Goal: Ask a question: Seek information or help from site administrators or community

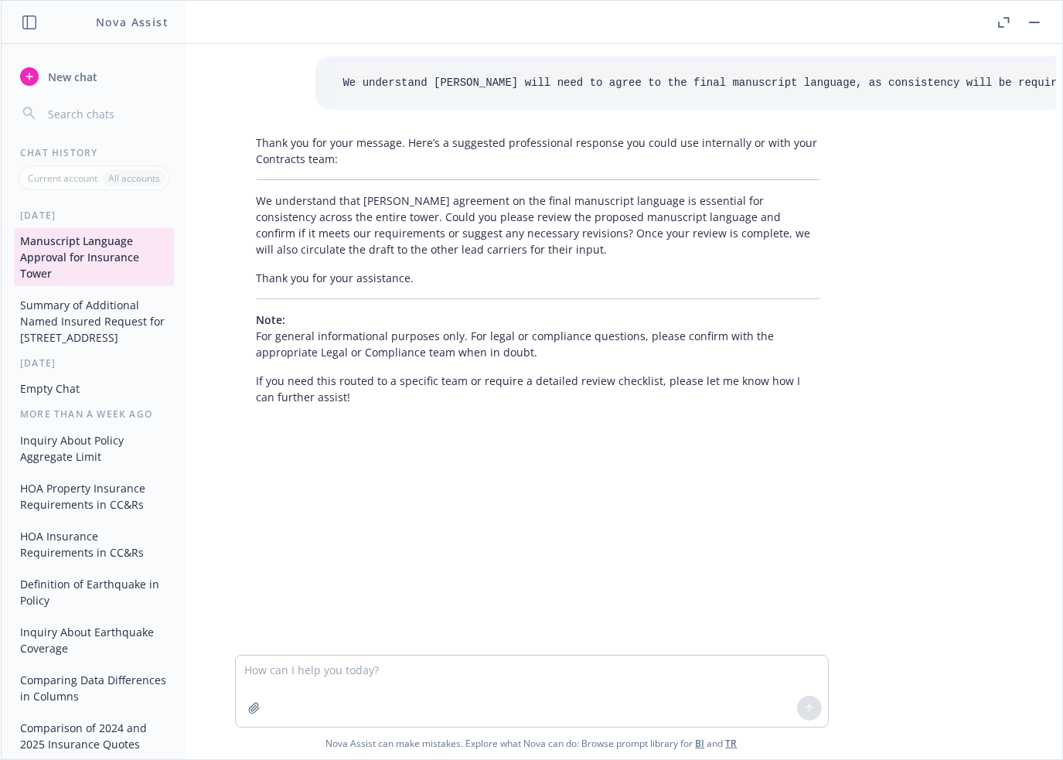
scroll to position [33, 0]
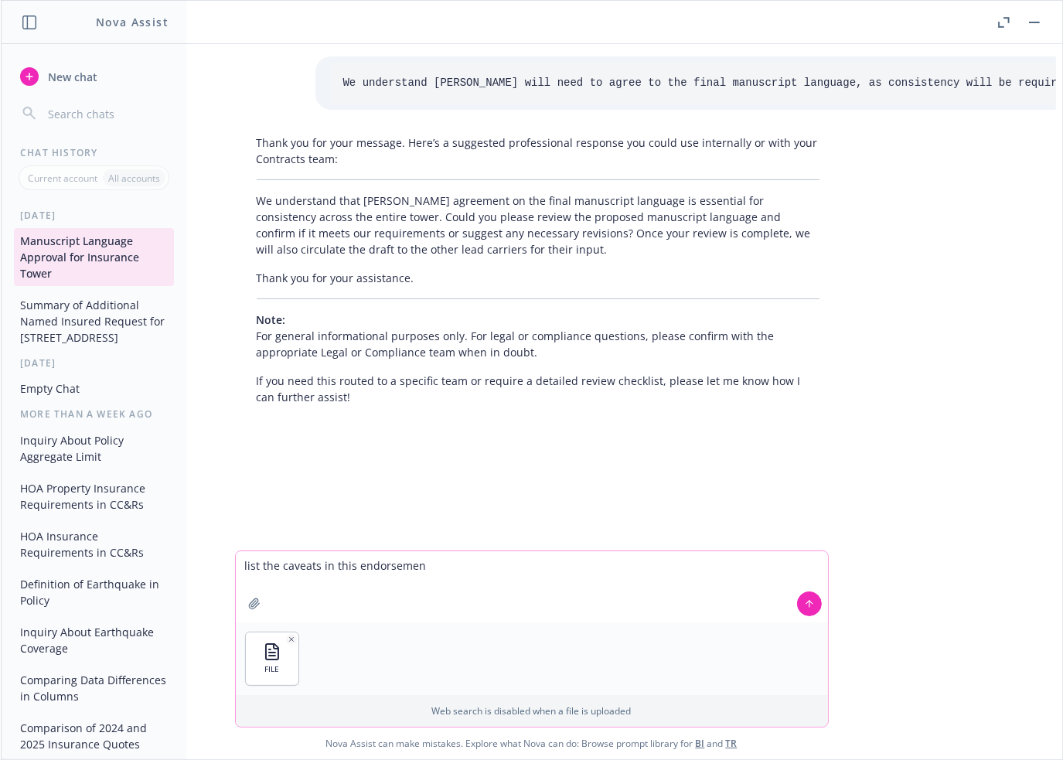
type textarea "list the caveats in this endorsement"
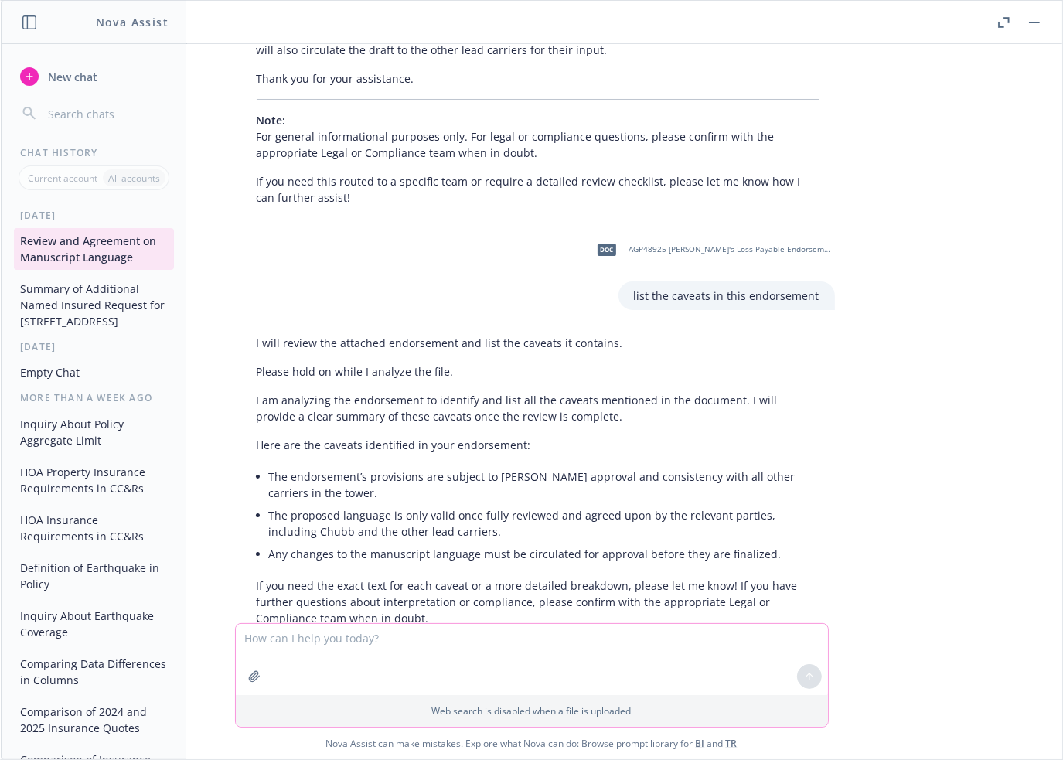
scroll to position [232, 0]
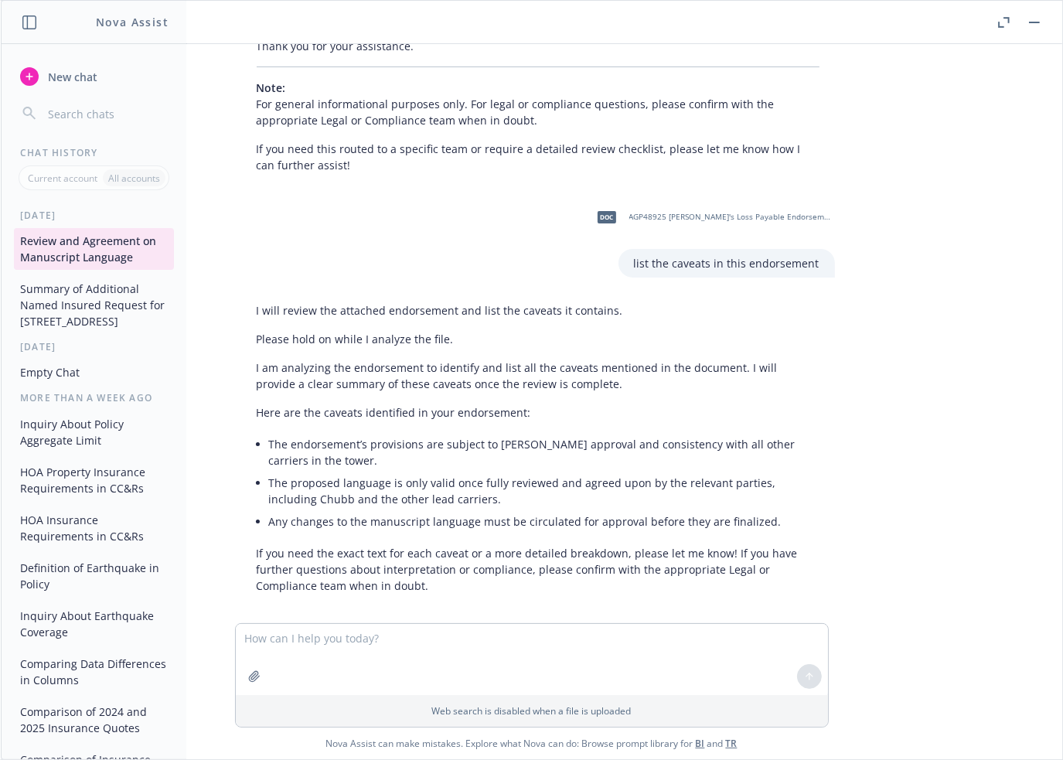
click at [621, 503] on li "The proposed language is only valid once fully reviewed and agreed upon by the …" at bounding box center [544, 491] width 550 height 39
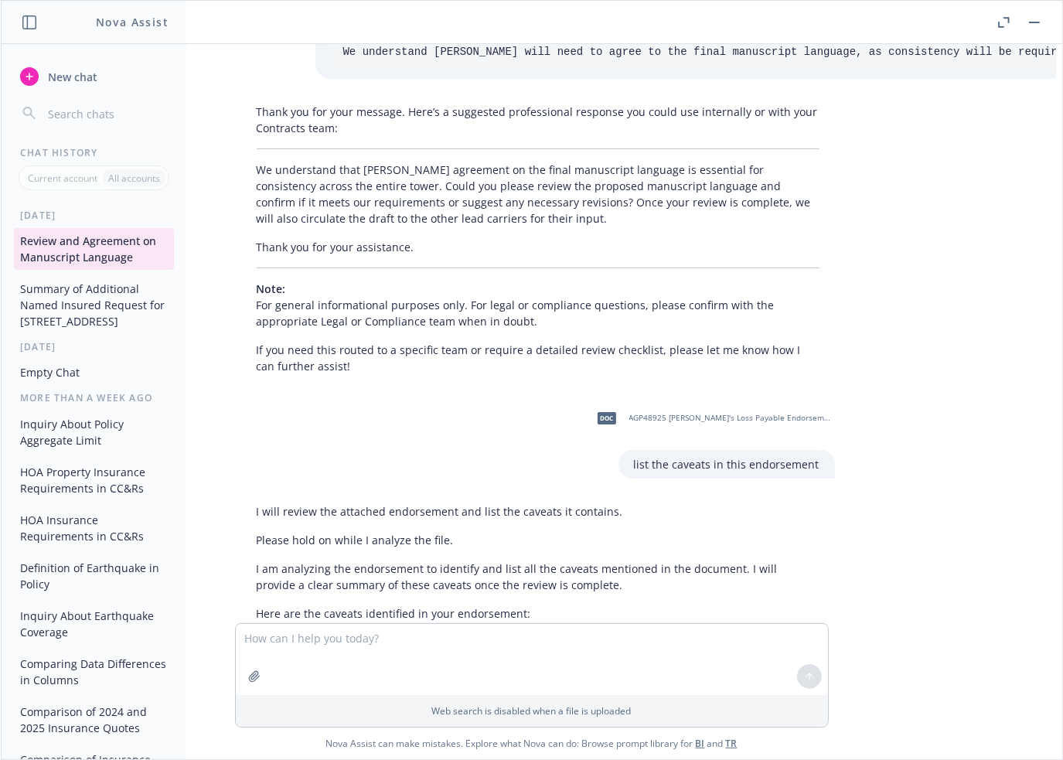
scroll to position [25, 0]
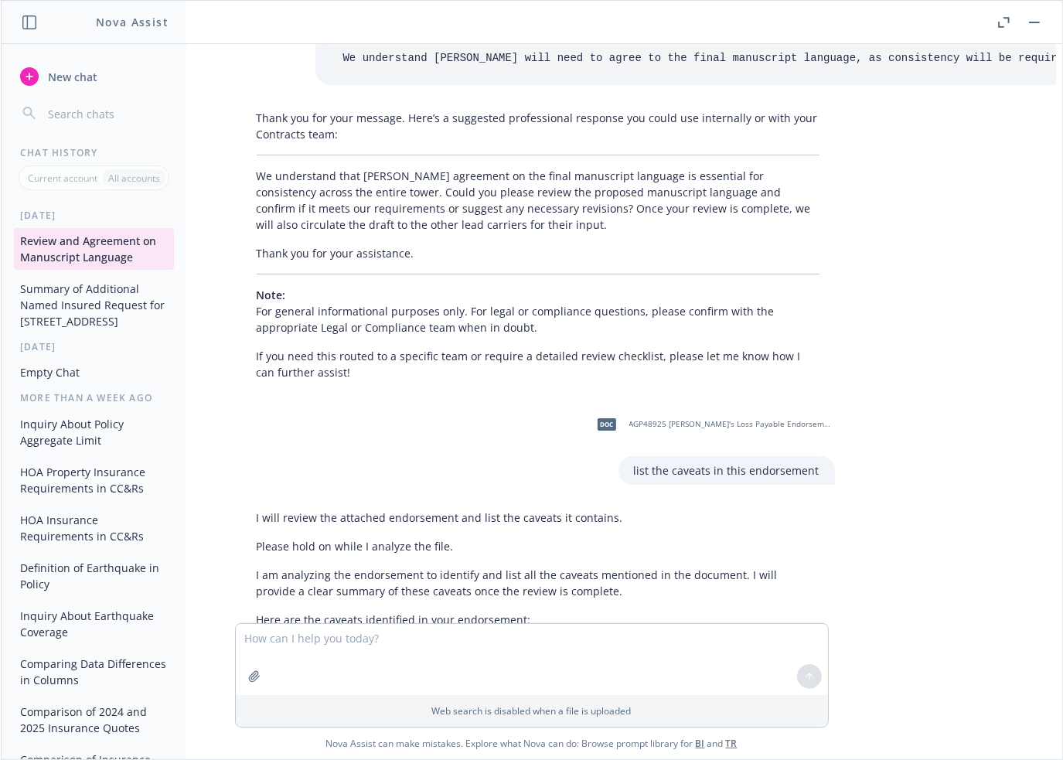
click at [88, 78] on span "New chat" at bounding box center [71, 77] width 53 height 16
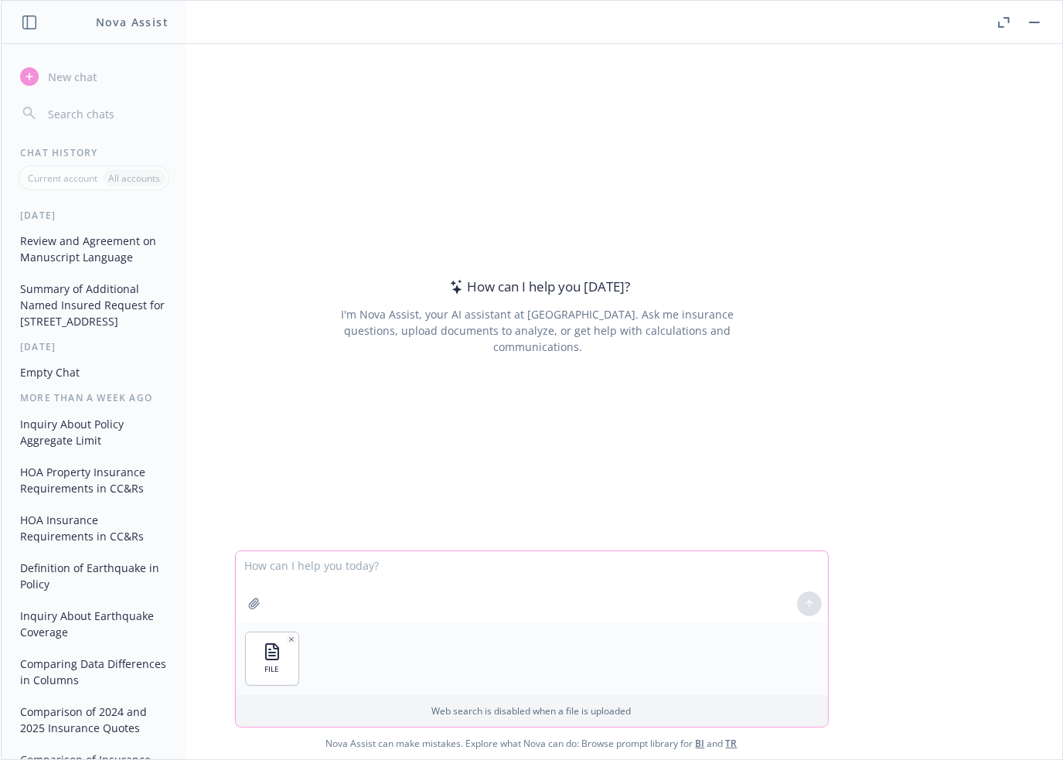
click at [332, 559] on textarea at bounding box center [532, 586] width 592 height 71
click at [349, 581] on textarea at bounding box center [532, 586] width 592 height 71
type textarea "list the caveats in this endorsement"
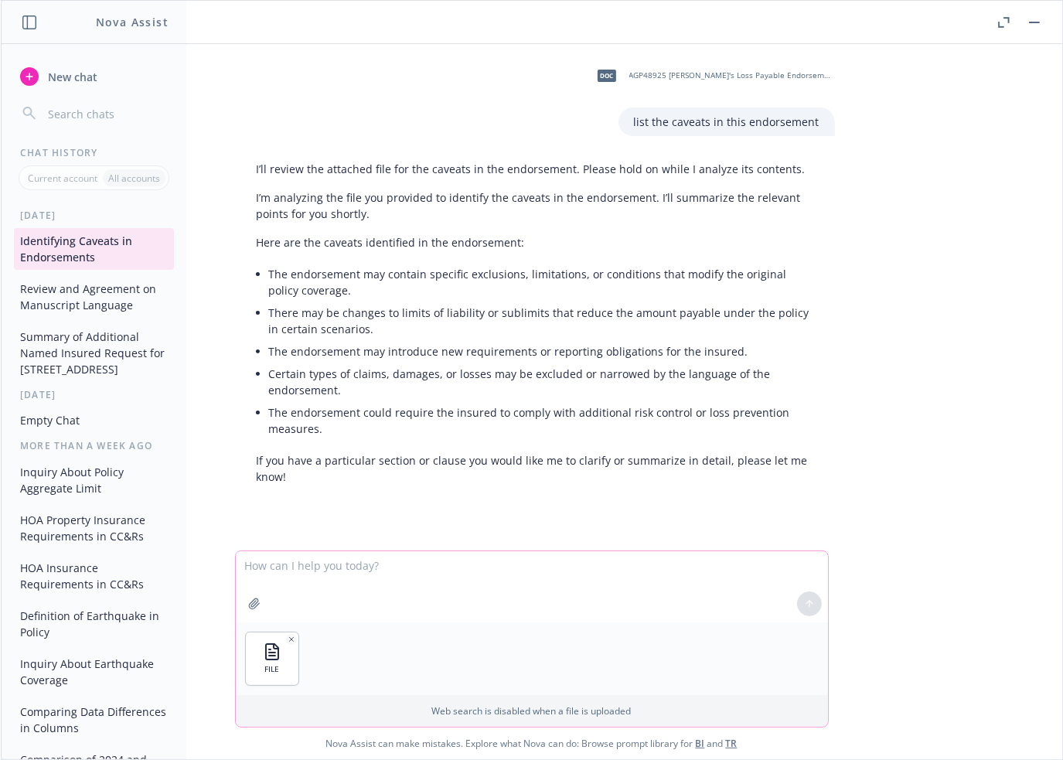
click at [343, 575] on textarea at bounding box center [532, 586] width 592 height 71
type textarea "list the caveats in this endorsement"
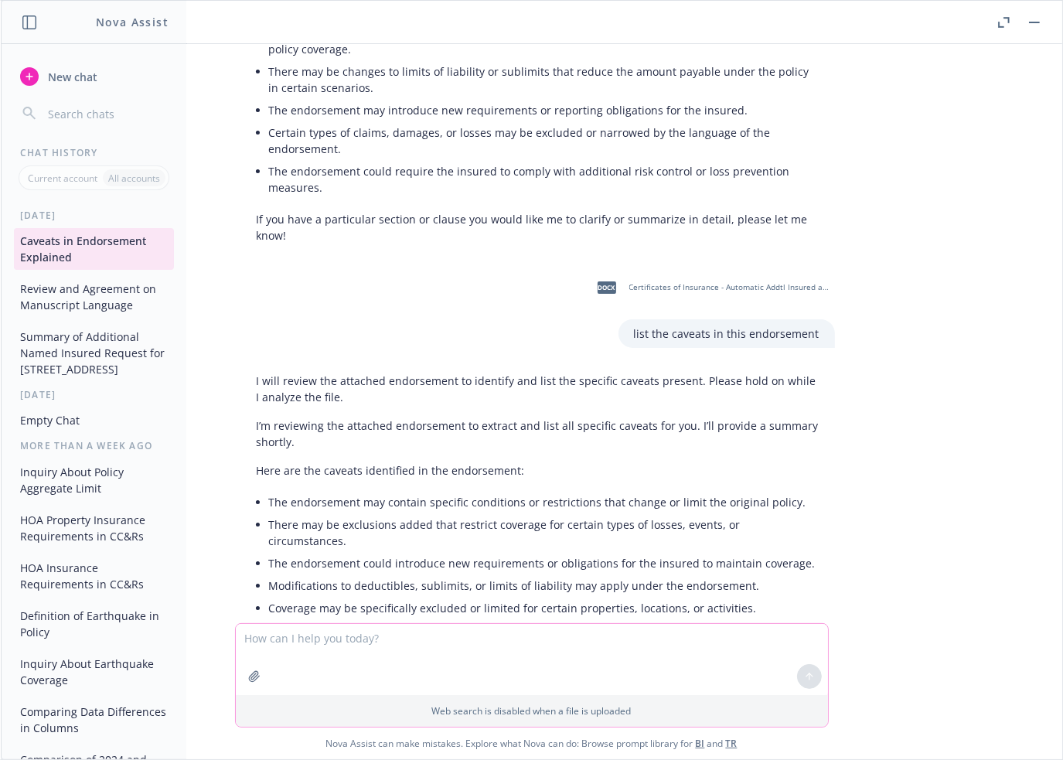
scroll to position [292, 0]
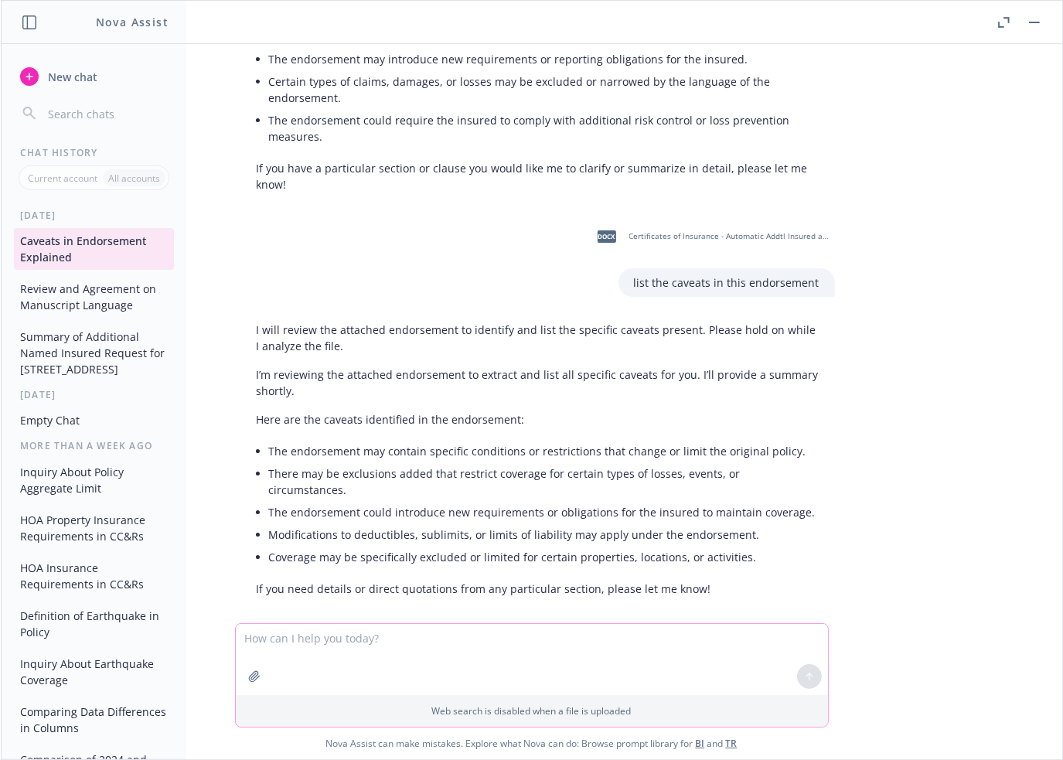
click at [325, 639] on textarea at bounding box center [532, 659] width 592 height 71
